Goal: Task Accomplishment & Management: Manage account settings

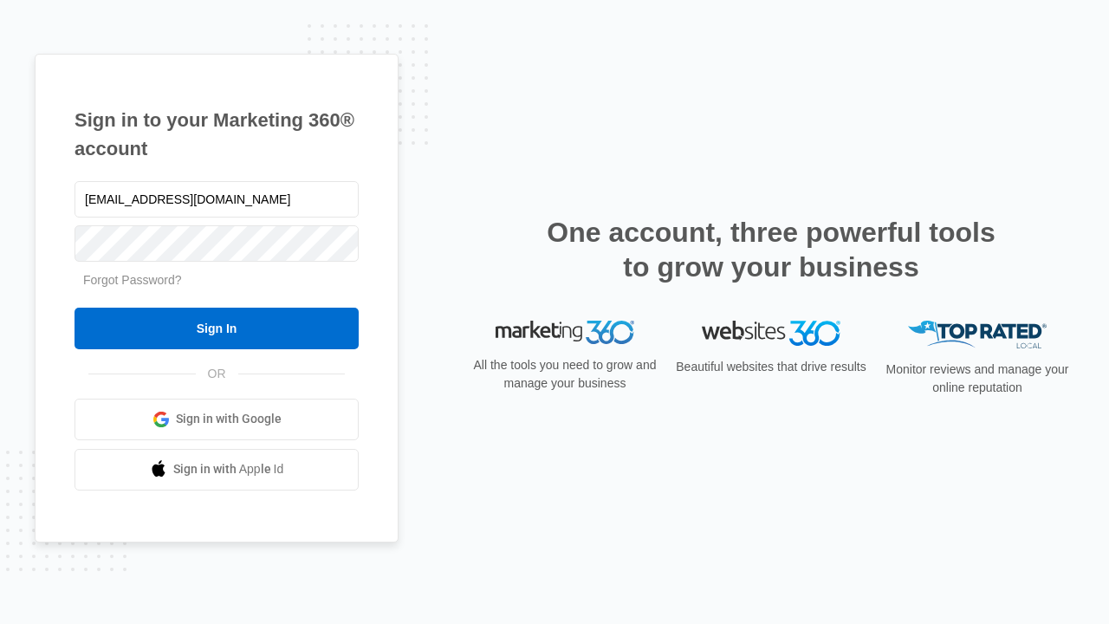
type input "[EMAIL_ADDRESS][DOMAIN_NAME]"
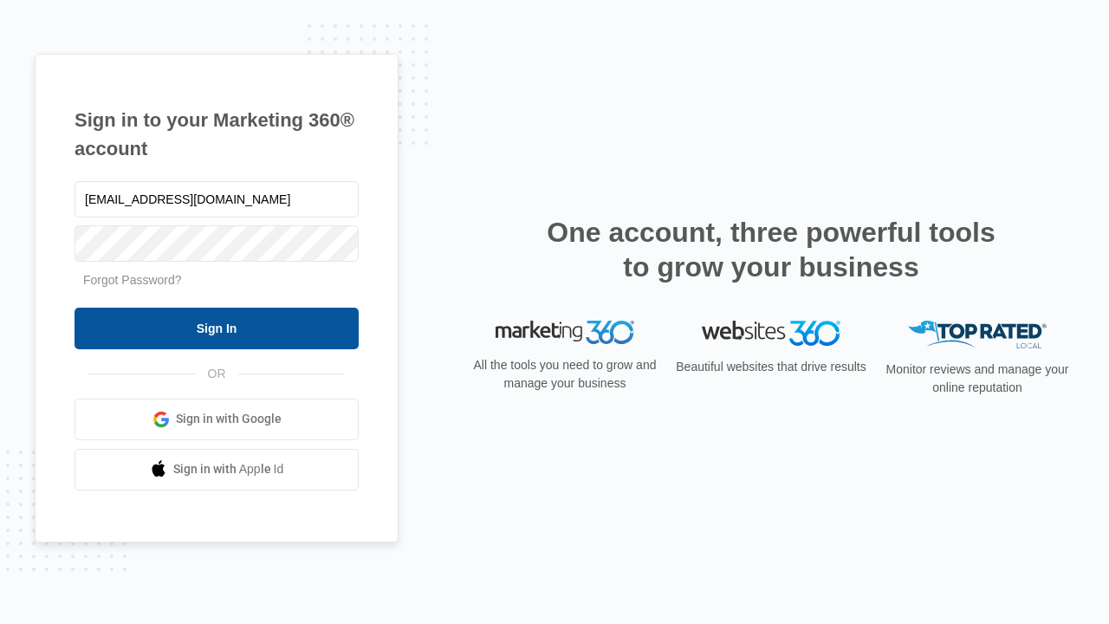
click at [217, 328] on input "Sign In" at bounding box center [217, 329] width 284 height 42
